Goal: Task Accomplishment & Management: Manage account settings

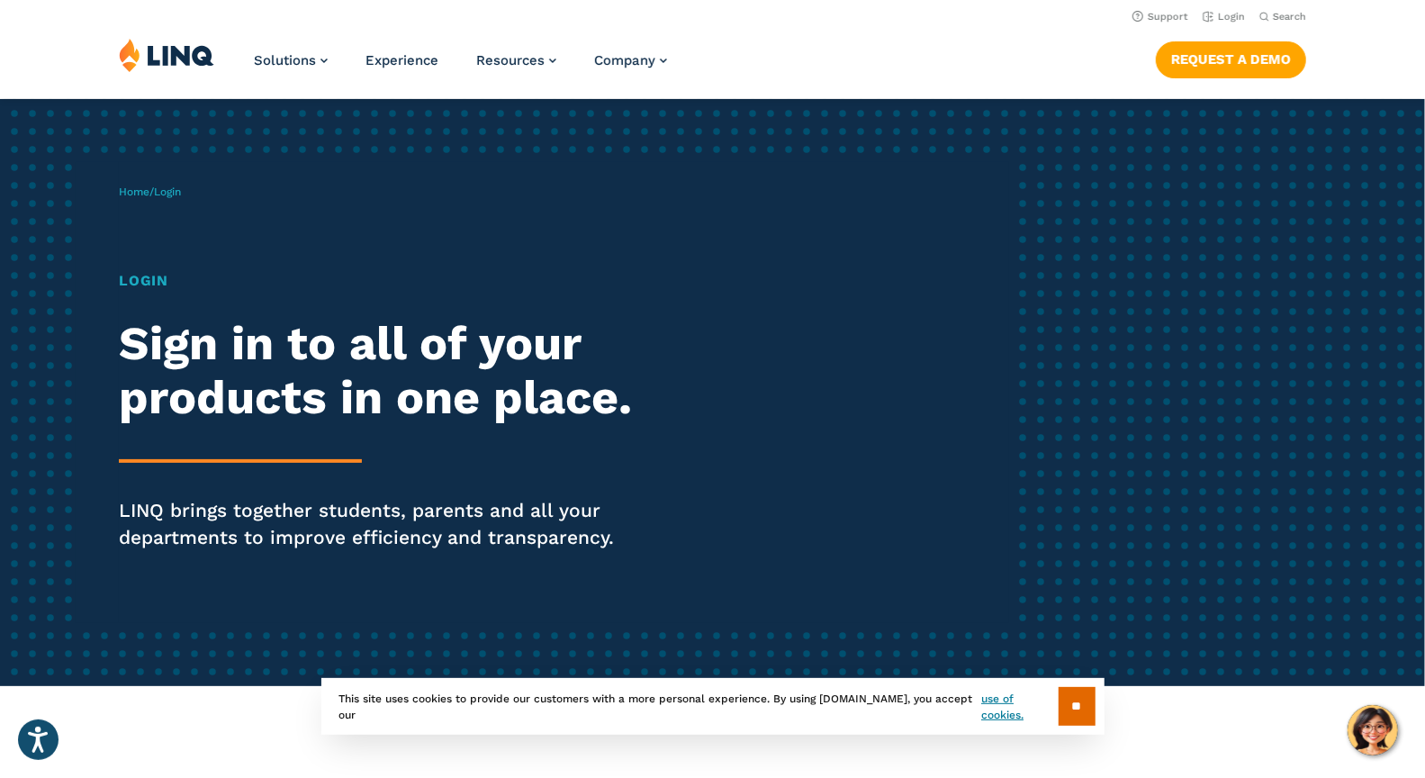
click at [139, 280] on h1 "Login" at bounding box center [393, 281] width 549 height 22
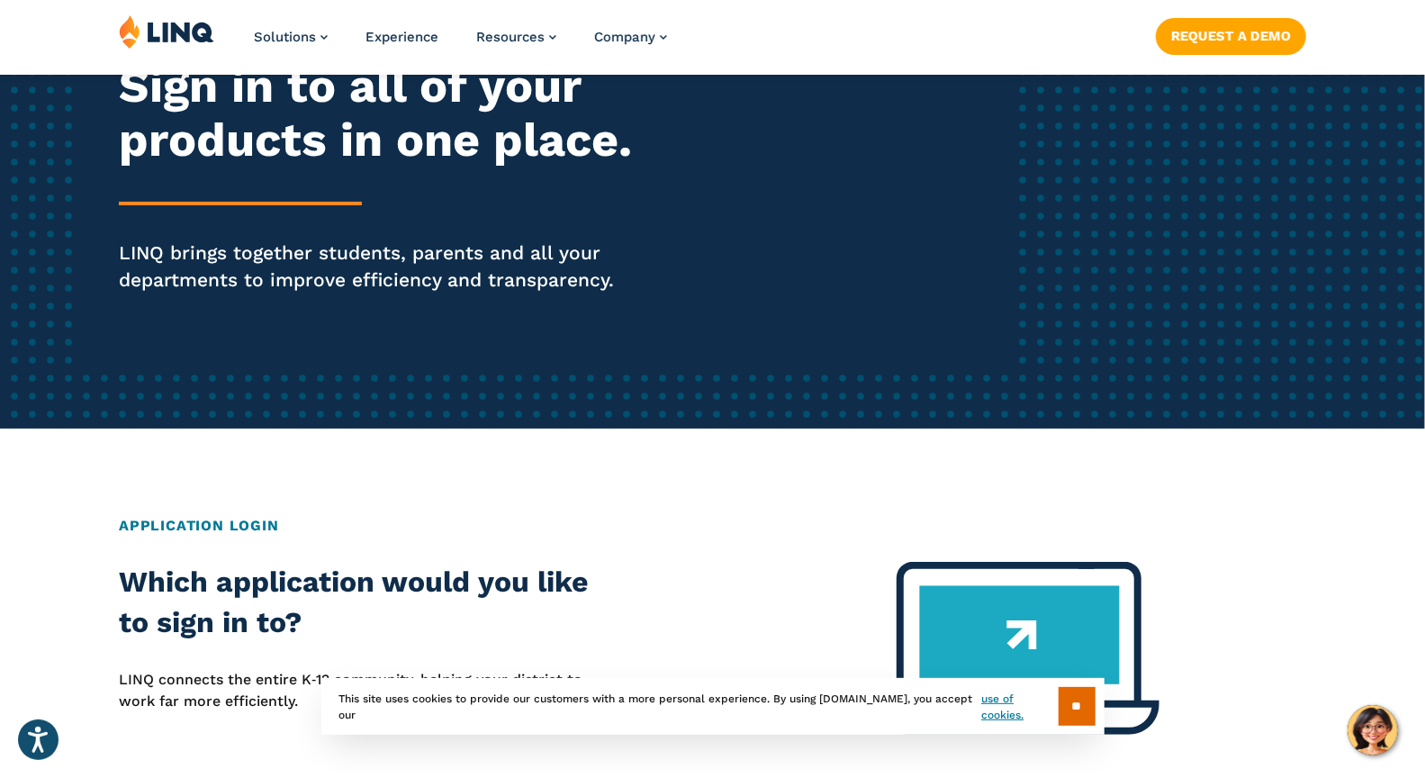
scroll to position [289, 0]
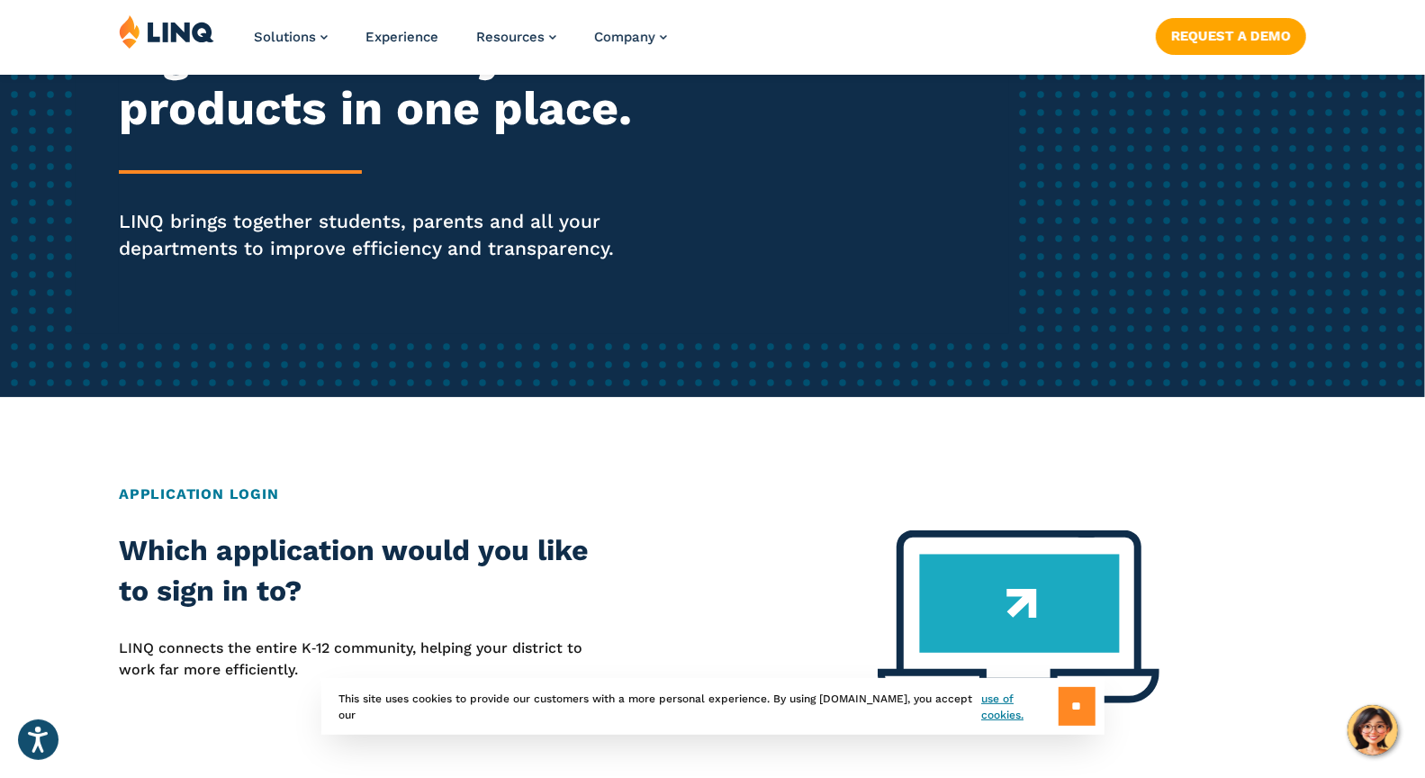
click at [1062, 706] on input "**" at bounding box center [1077, 706] width 37 height 39
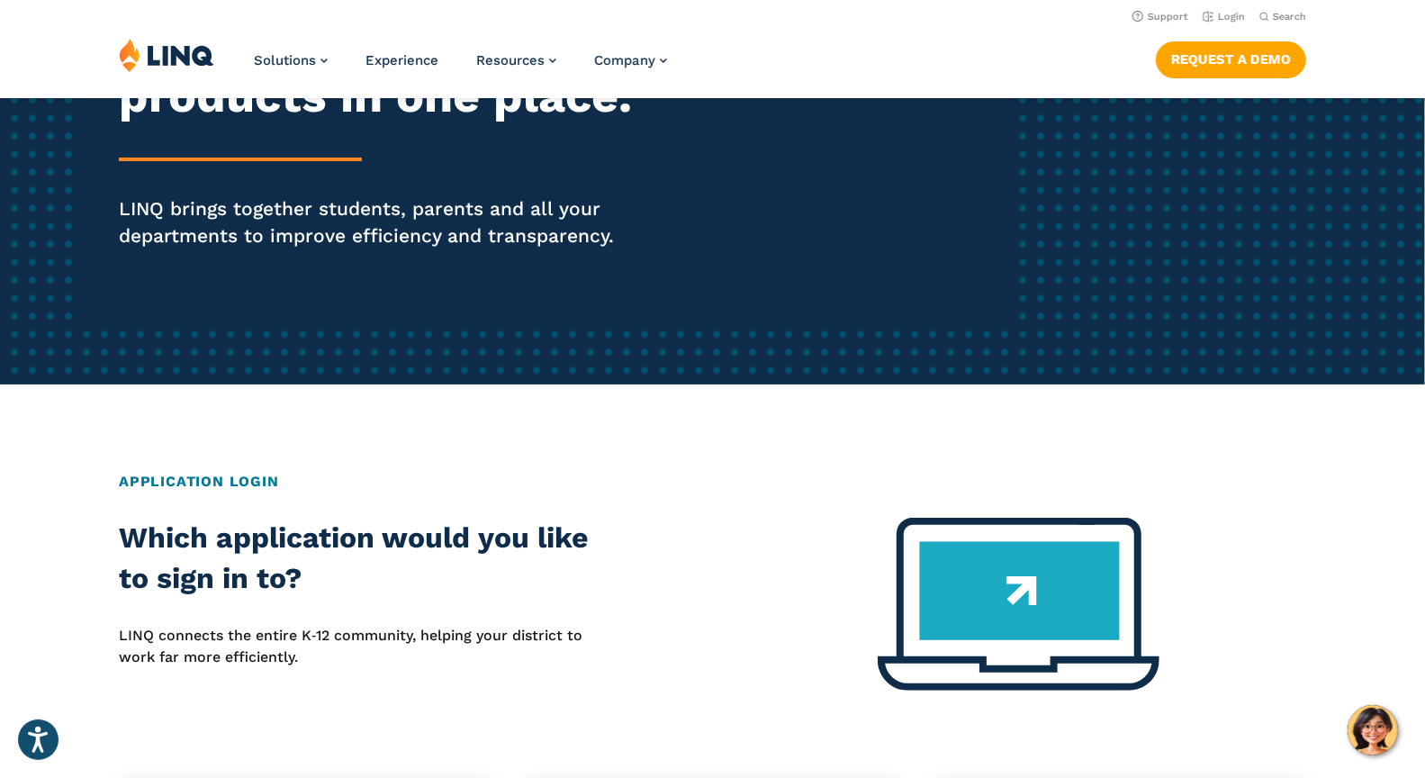
scroll to position [0, 0]
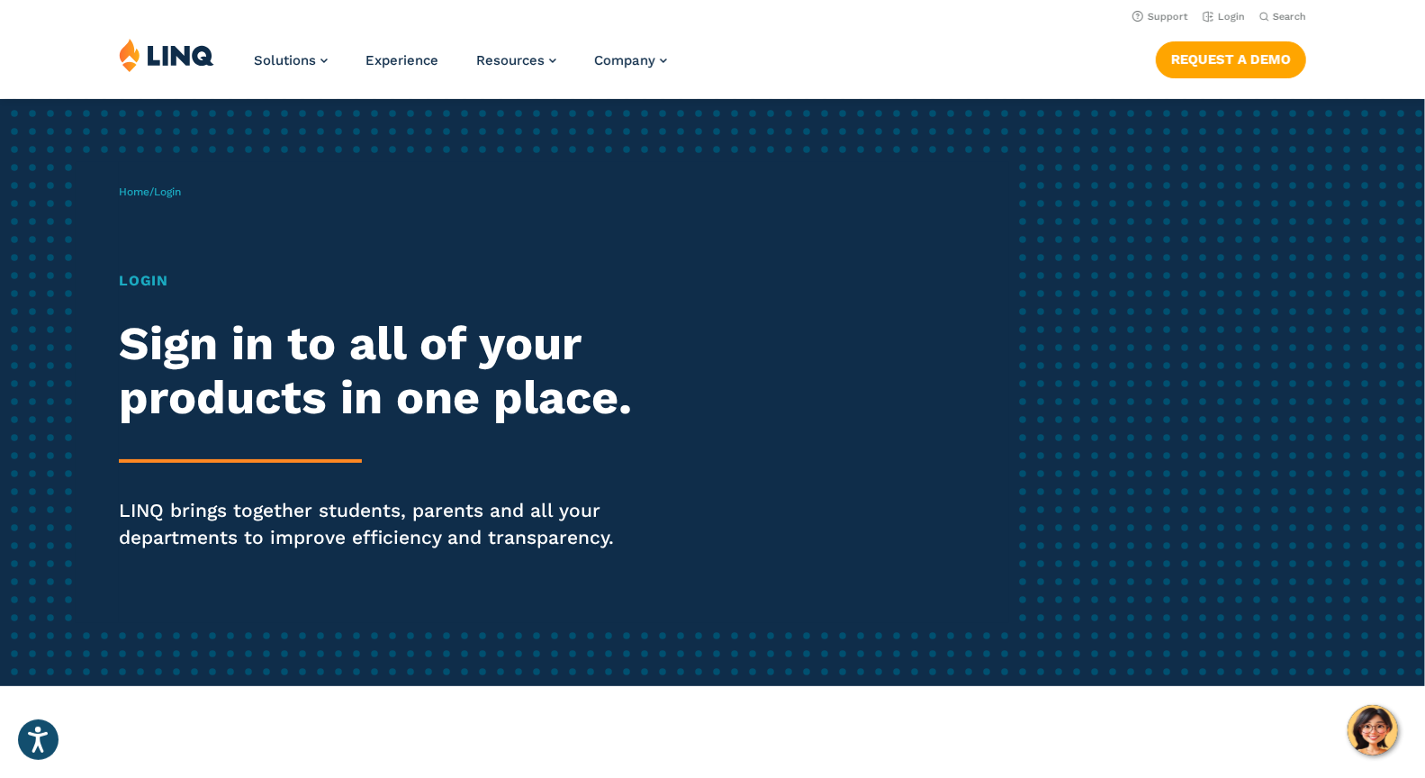
click at [149, 285] on h1 "Login" at bounding box center [393, 281] width 549 height 22
click at [152, 235] on div "Home / Login Login Sign in to all of your products in one place. LINQ brings to…" at bounding box center [564, 392] width 891 height 461
click at [153, 212] on div "Home / Login Login Sign in to all of your products in one place. LINQ brings to…" at bounding box center [564, 392] width 891 height 461
click at [154, 197] on span "Home / Login" at bounding box center [150, 191] width 62 height 13
click at [1229, 16] on link "Login" at bounding box center [1224, 17] width 42 height 12
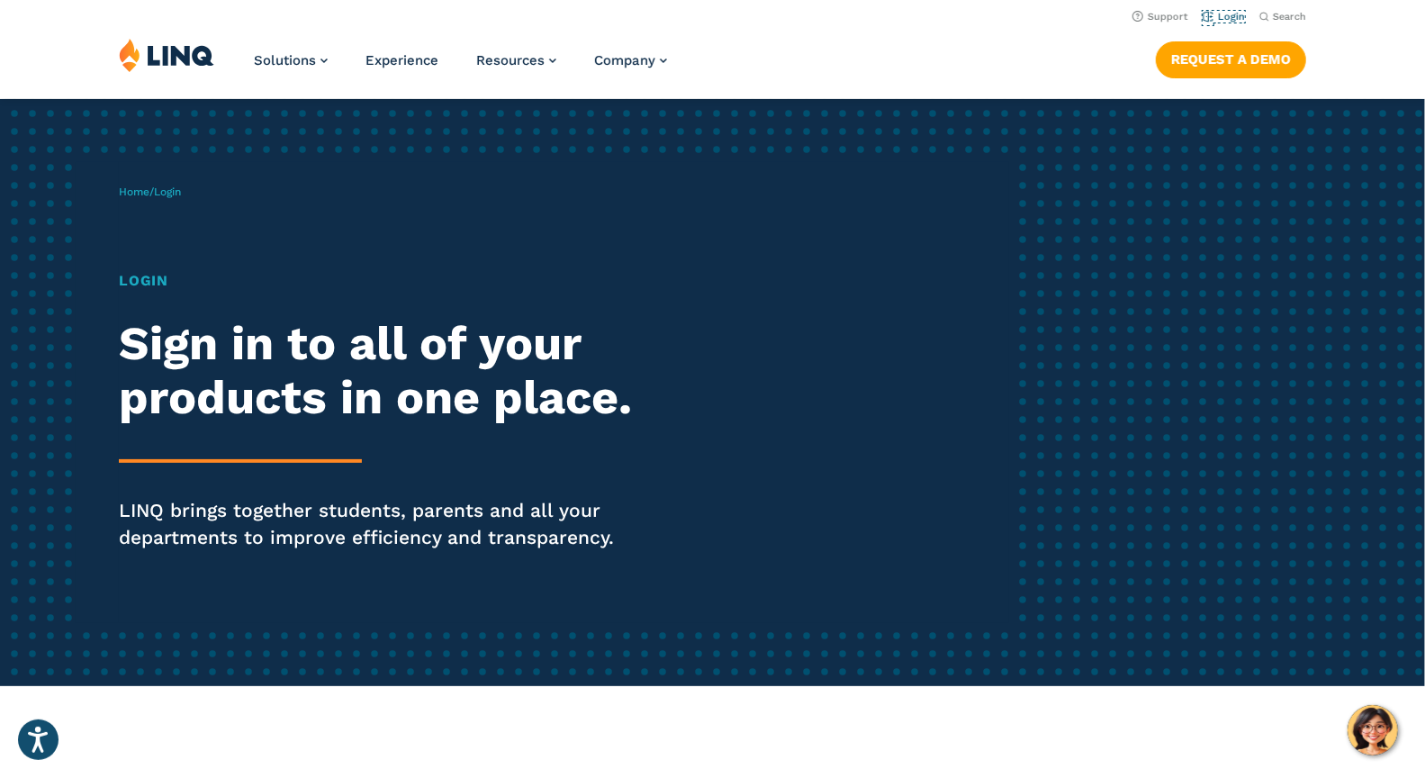
click at [1229, 16] on link "Login" at bounding box center [1224, 17] width 42 height 12
click at [137, 293] on div "Login Sign in to all of your products in one place. LINQ brings together studen…" at bounding box center [393, 435] width 549 height 331
click at [180, 348] on h2 "Sign in to all of your products in one place." at bounding box center [393, 371] width 549 height 108
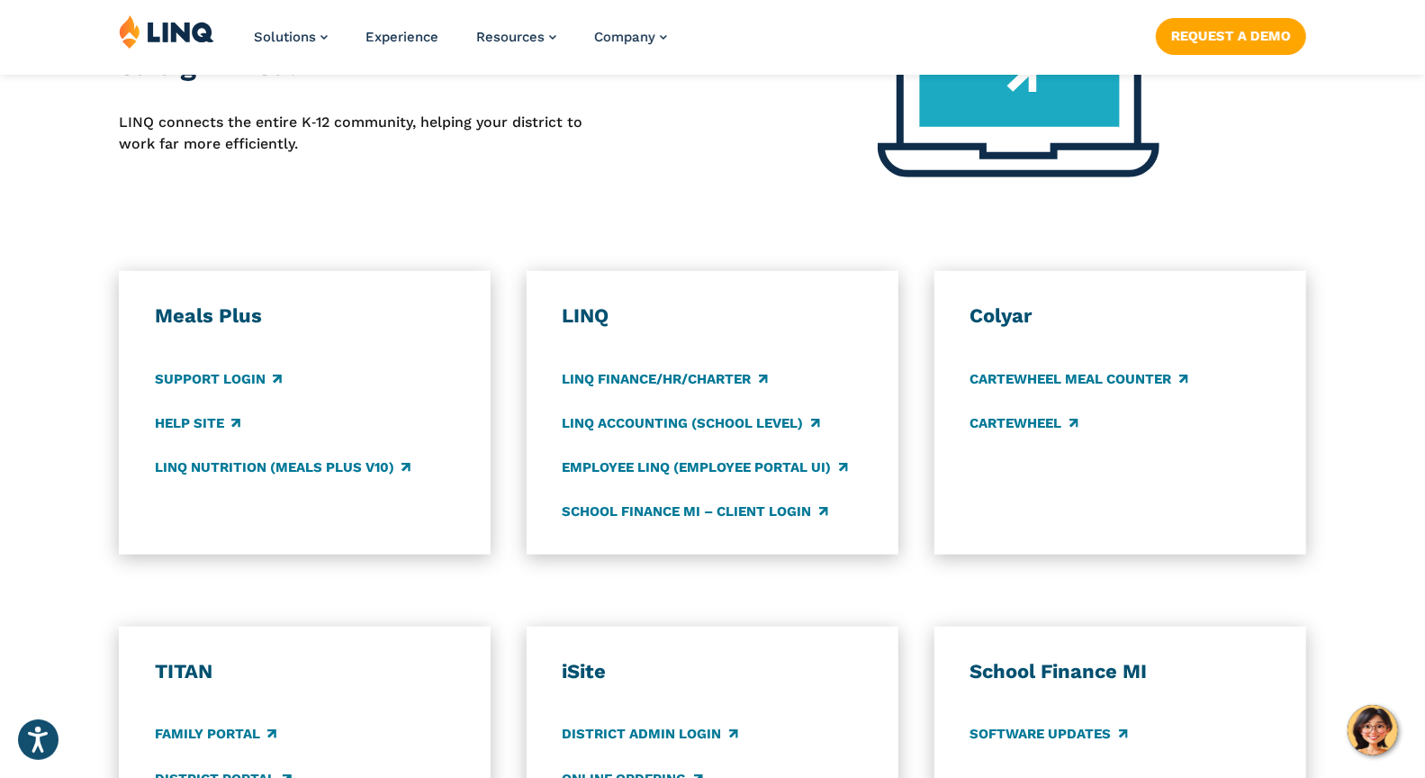
scroll to position [829, 0]
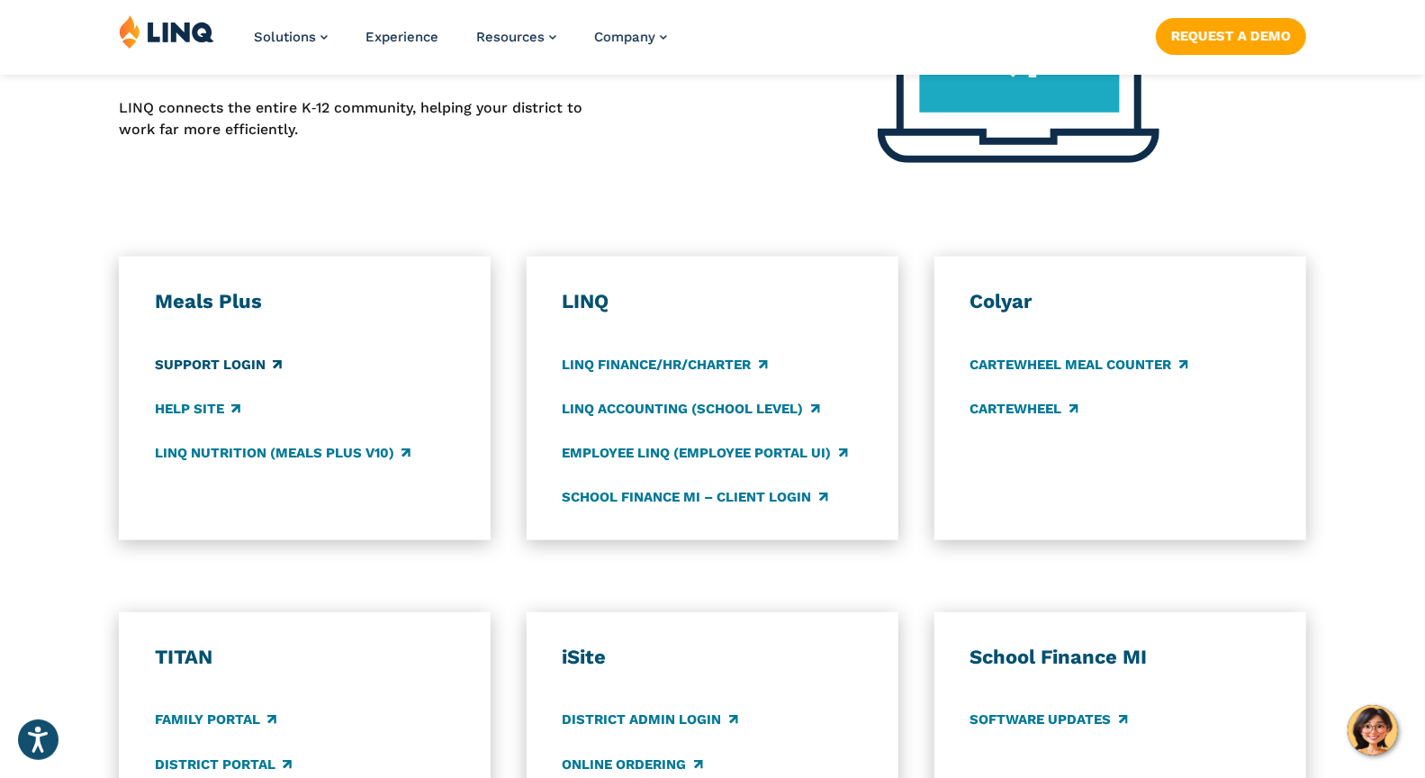
click at [237, 363] on link "Support Login" at bounding box center [218, 365] width 127 height 20
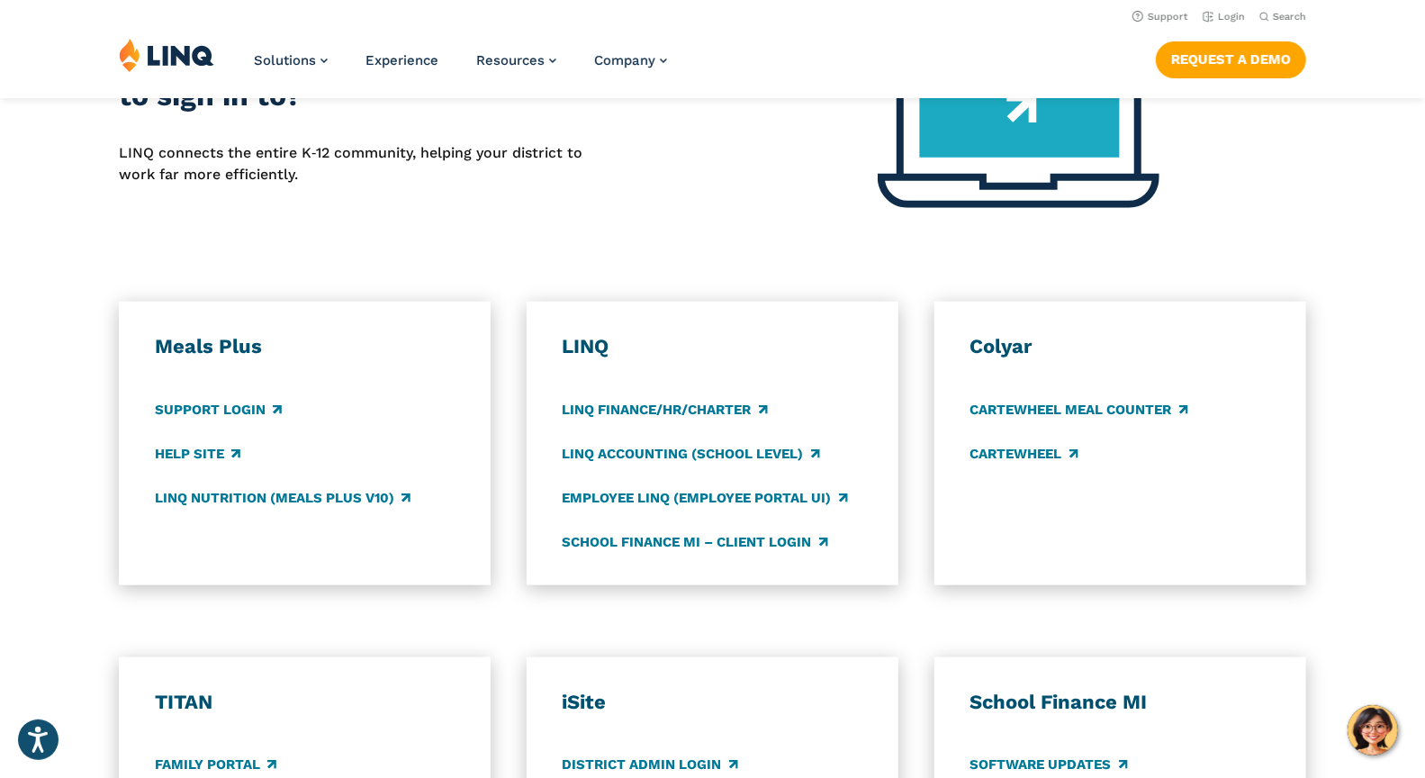
scroll to position [0, 0]
